Goal: Task Accomplishment & Management: Use online tool/utility

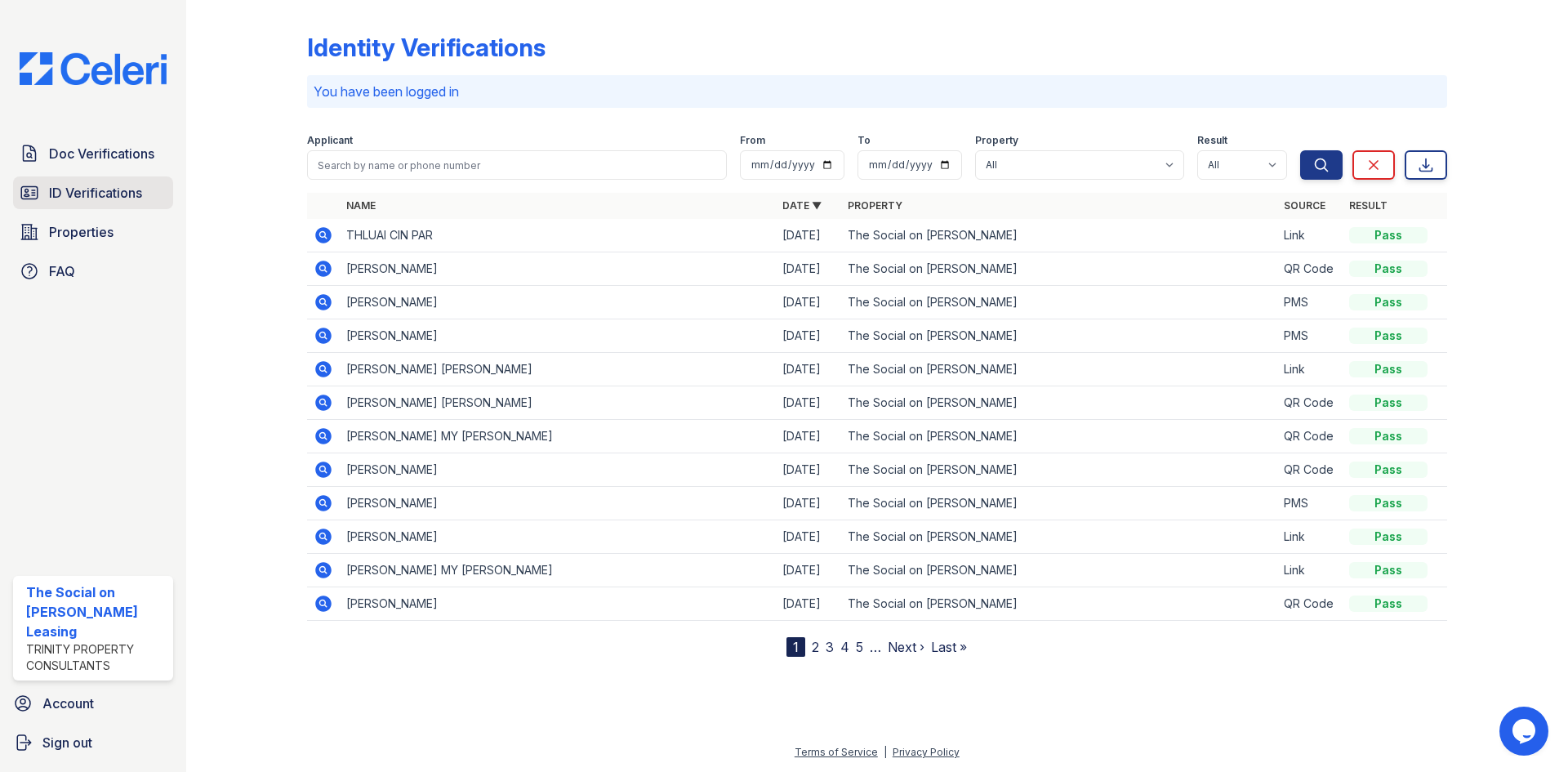
drag, startPoint x: 0, startPoint y: 0, endPoint x: 140, endPoint y: 204, distance: 247.4
click at [140, 204] on link "ID Verifications" at bounding box center [92, 193] width 160 height 33
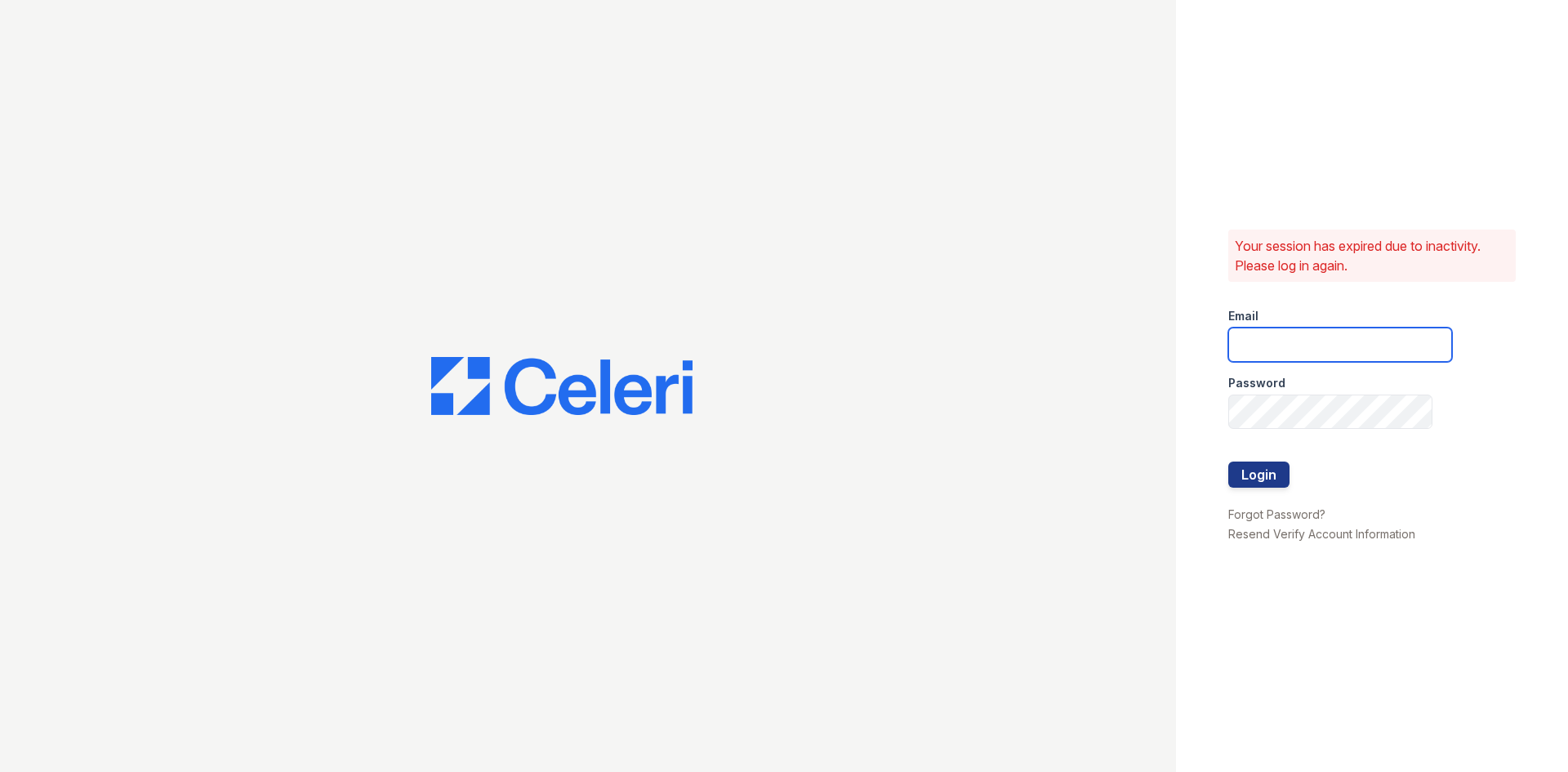
click at [1346, 333] on input "email" at bounding box center [1339, 345] width 223 height 34
type input "thesocialonhovey@trinity-pm.com"
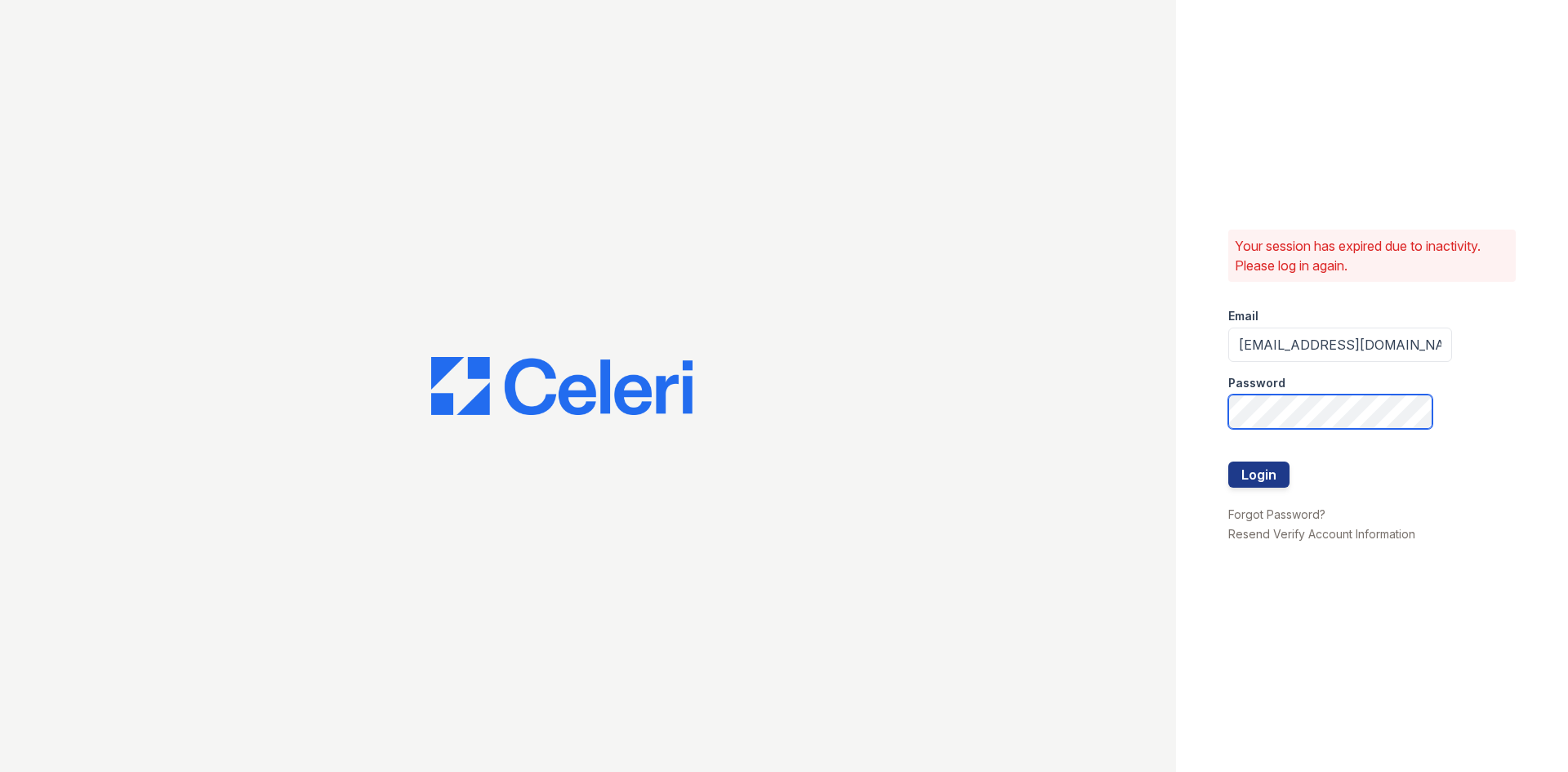
click at [1228, 461] on button "Login" at bounding box center [1259, 474] width 62 height 27
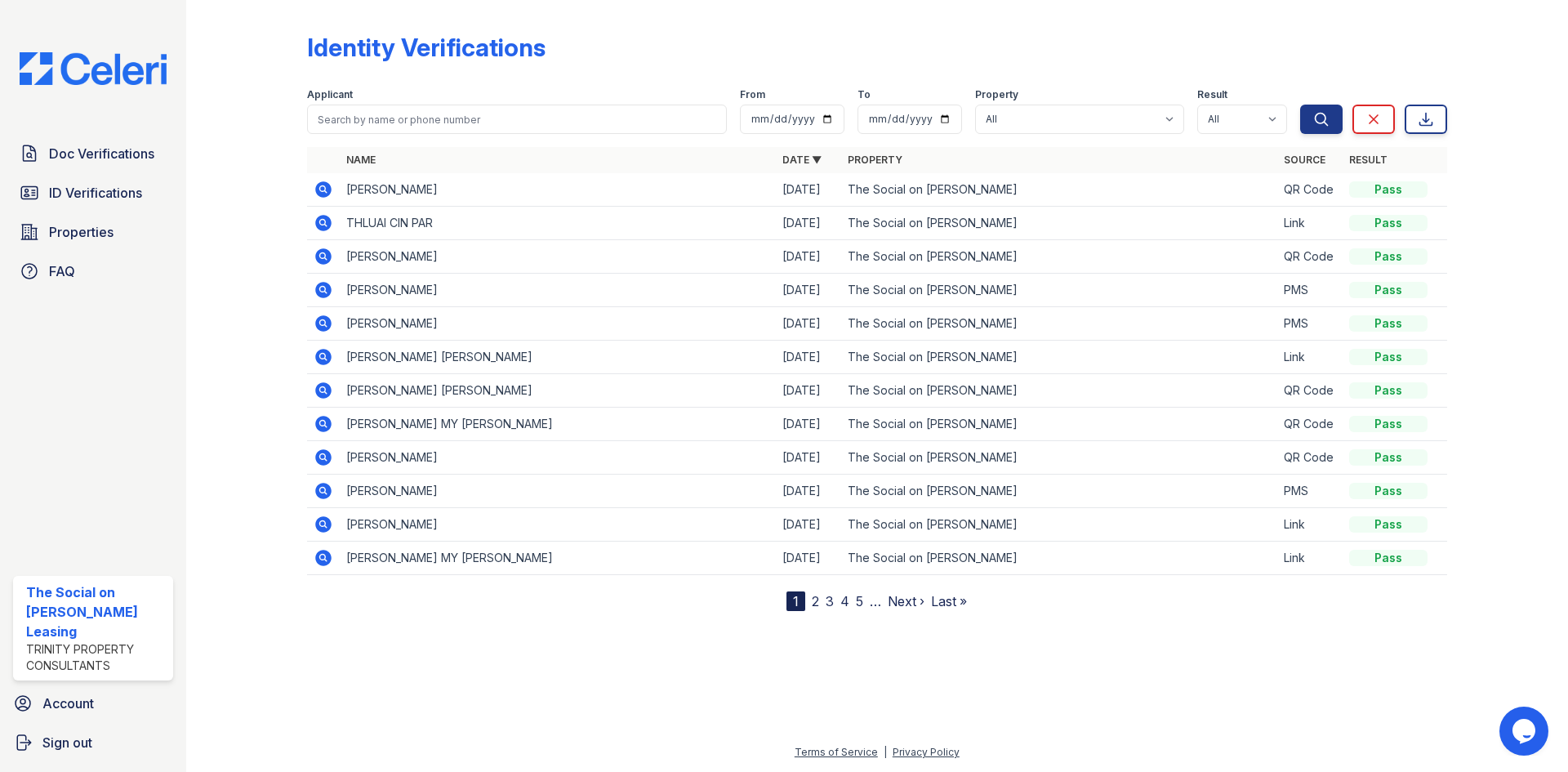
click at [254, 199] on div at bounding box center [259, 309] width 95 height 604
